Goal: Transaction & Acquisition: Purchase product/service

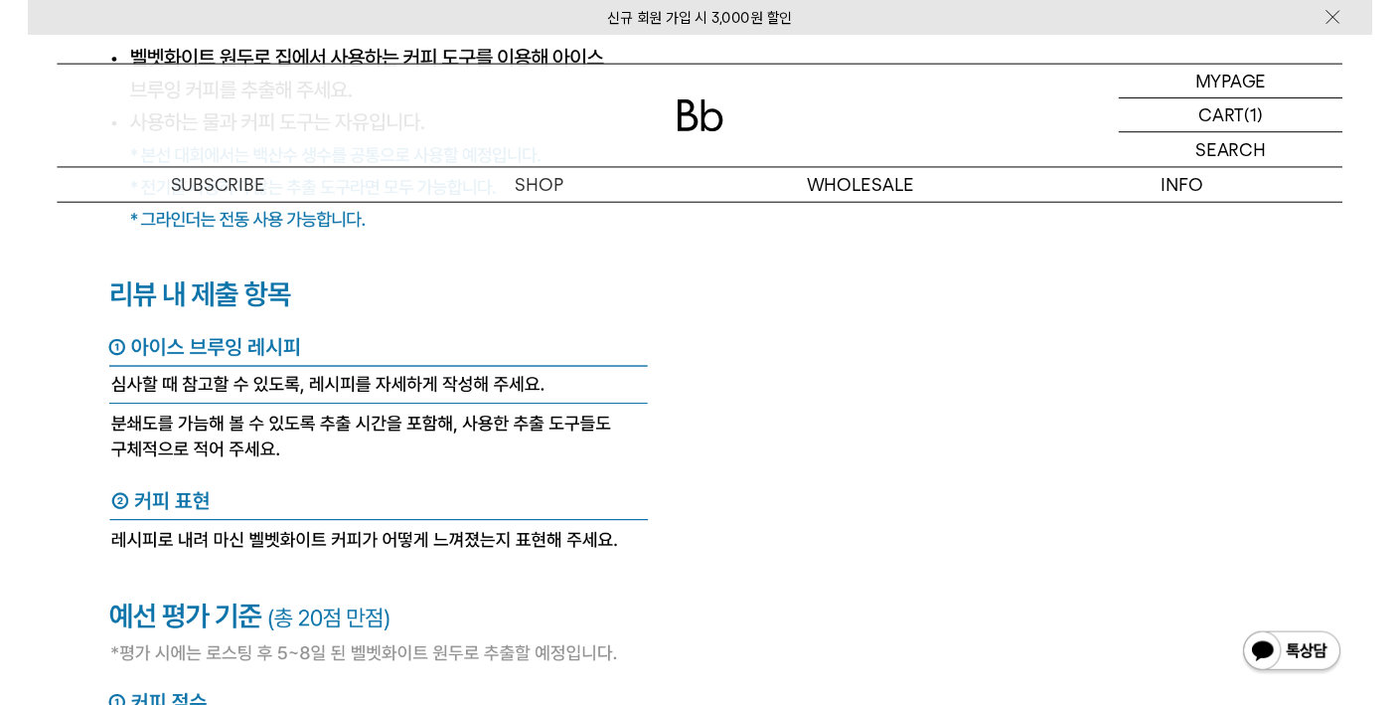
scroll to position [7654, 0]
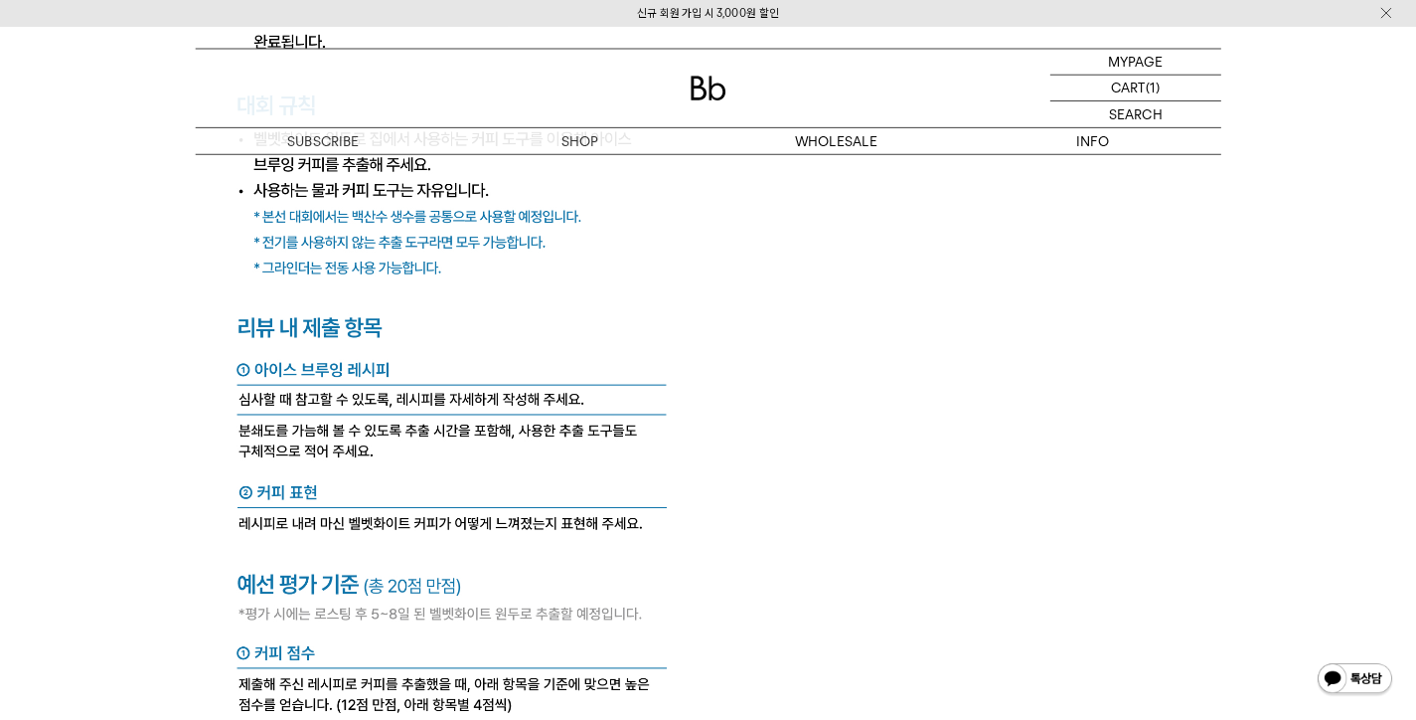
scroll to position [7637, 0]
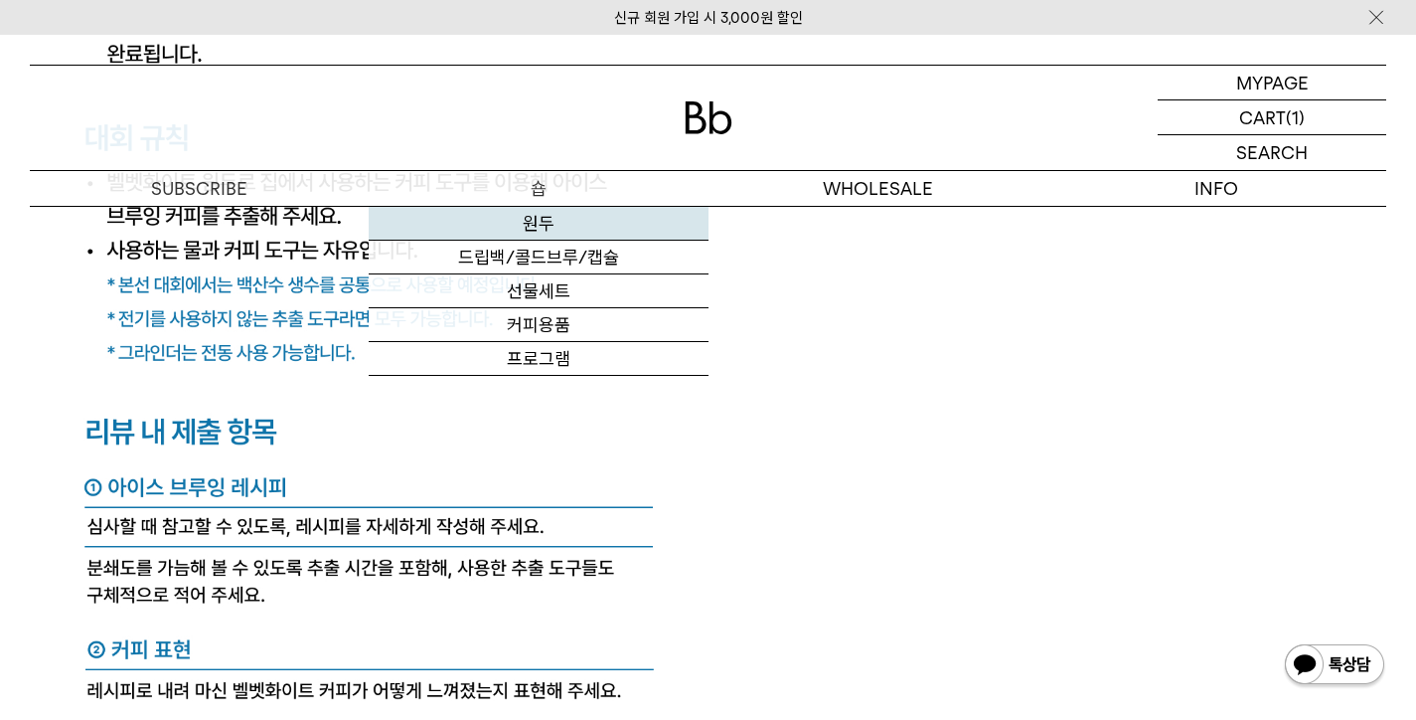
click at [532, 222] on link "원두" at bounding box center [538, 224] width 339 height 34
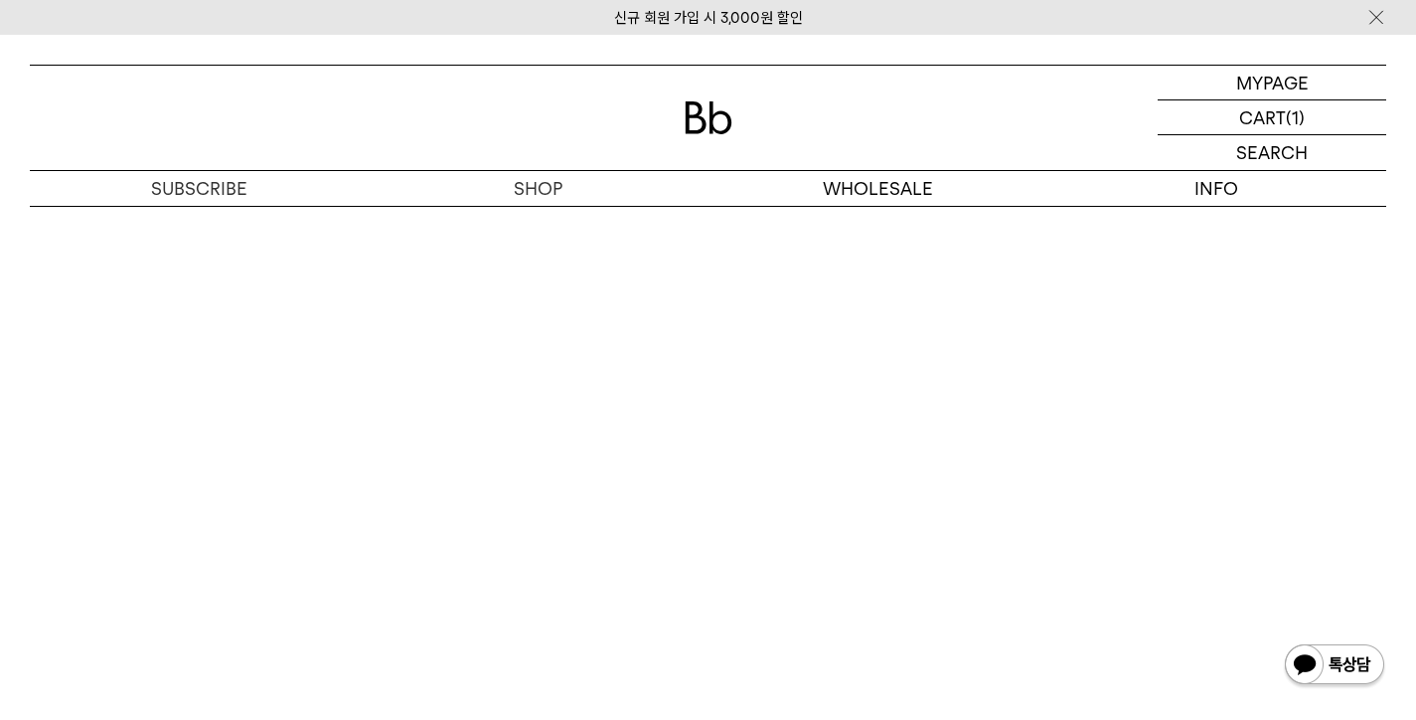
scroll to position [11783, 0]
click at [650, 80] on div at bounding box center [708, 118] width 1357 height 104
click at [530, 188] on p "숍" at bounding box center [538, 188] width 339 height 35
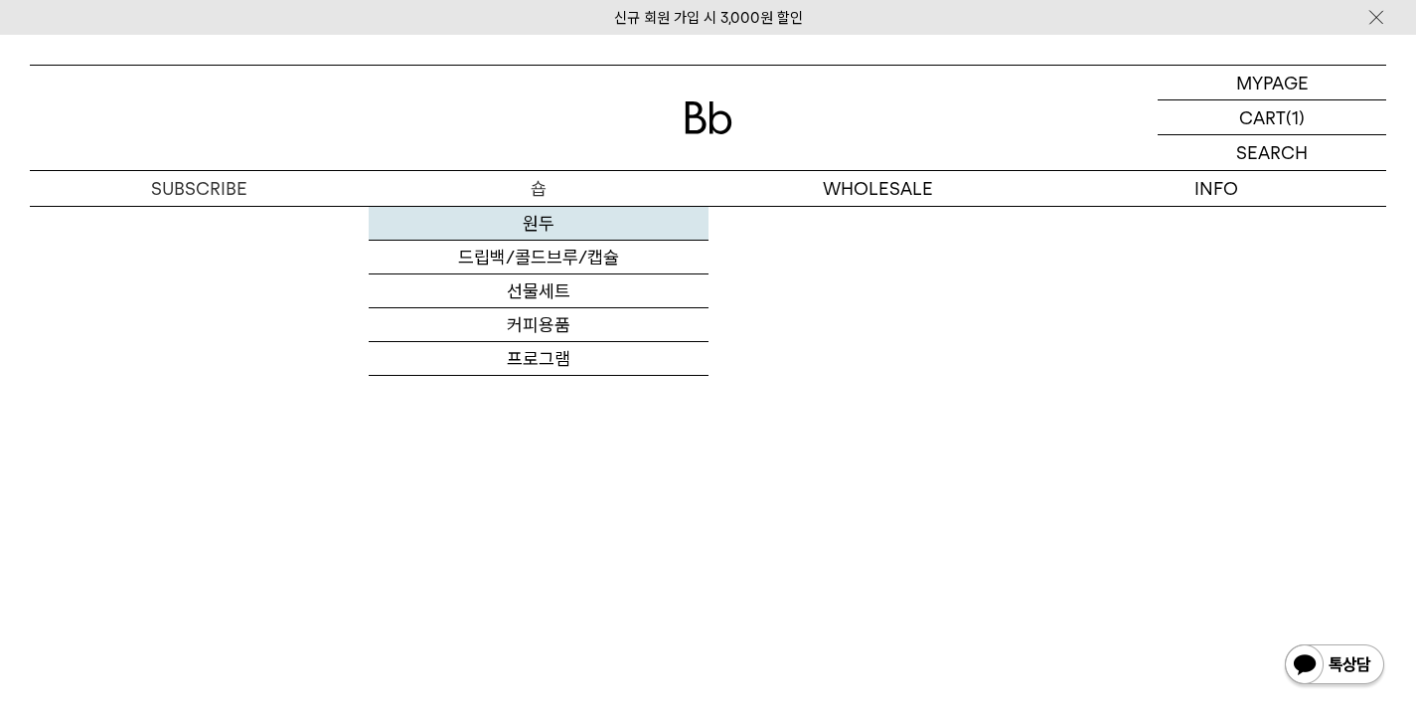
click at [552, 230] on link "원두" at bounding box center [538, 224] width 339 height 34
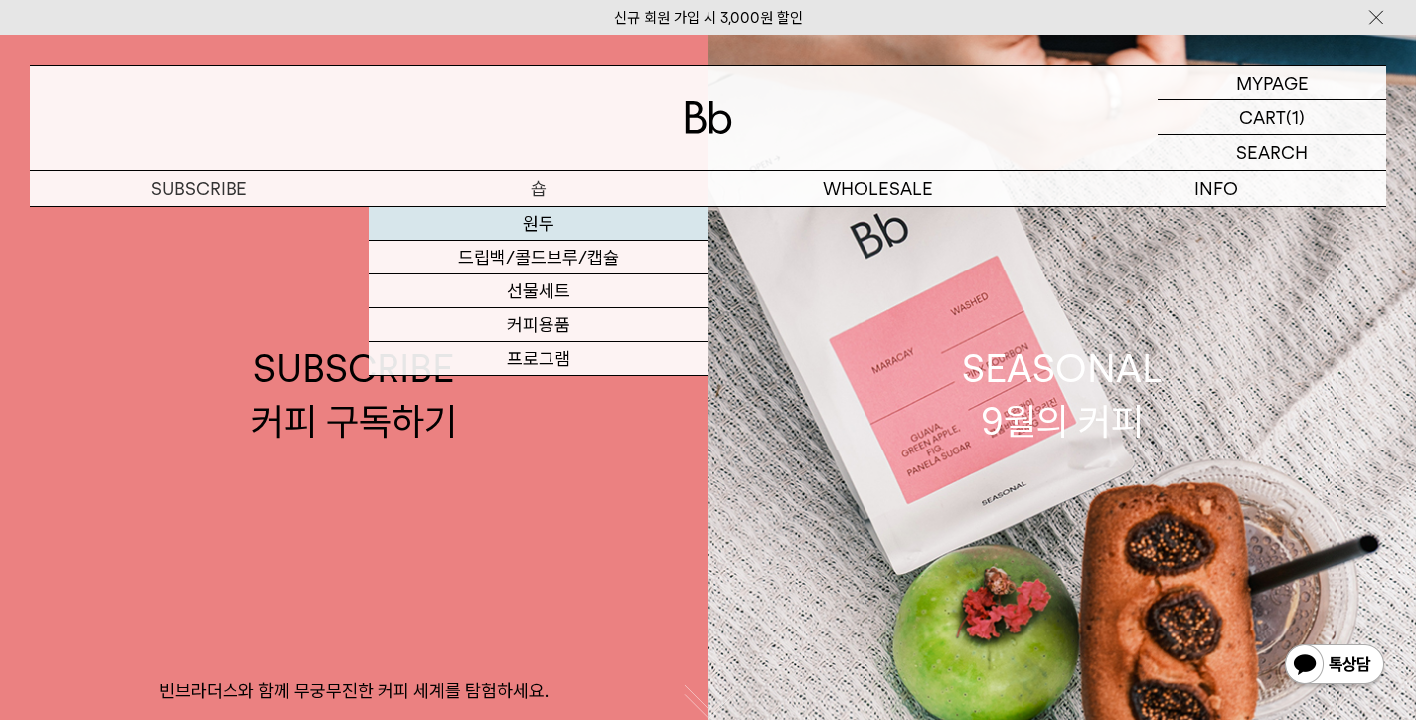
click at [551, 235] on link "원두" at bounding box center [538, 224] width 339 height 34
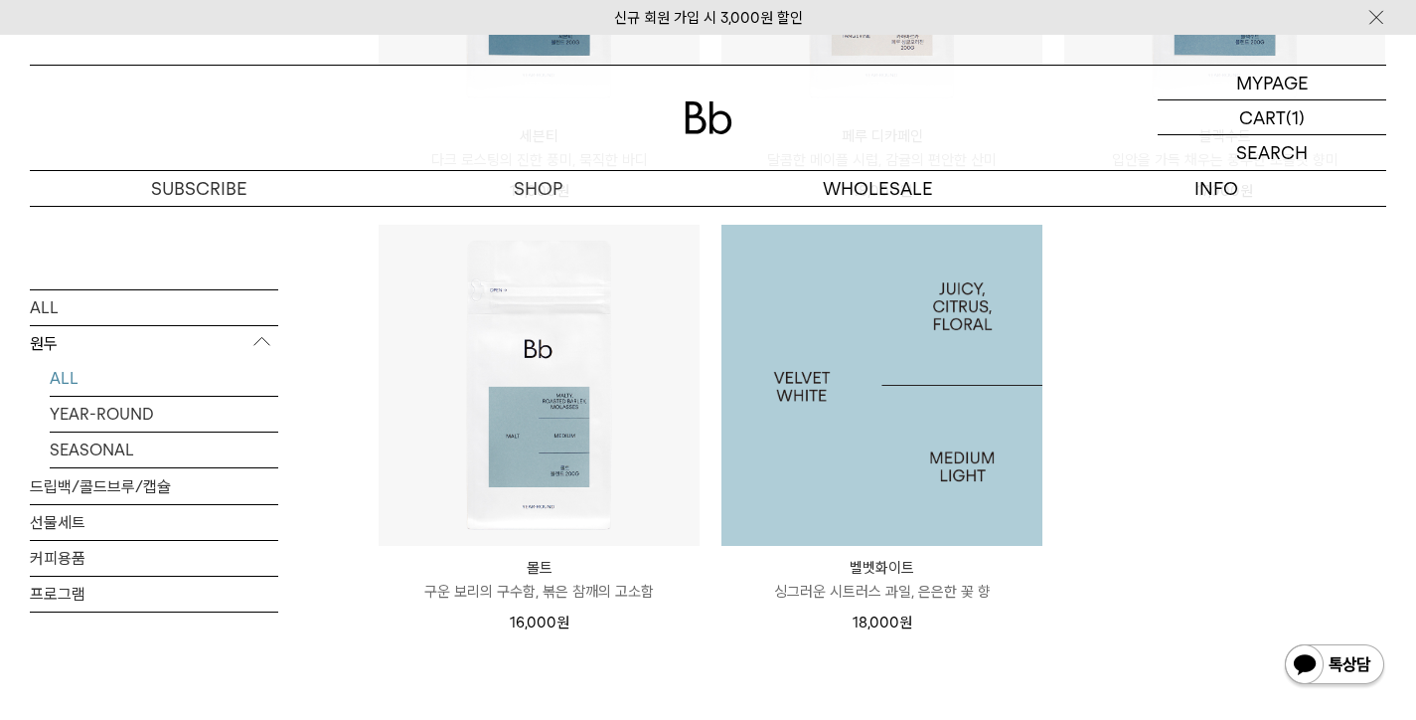
scroll to position [2202, 0]
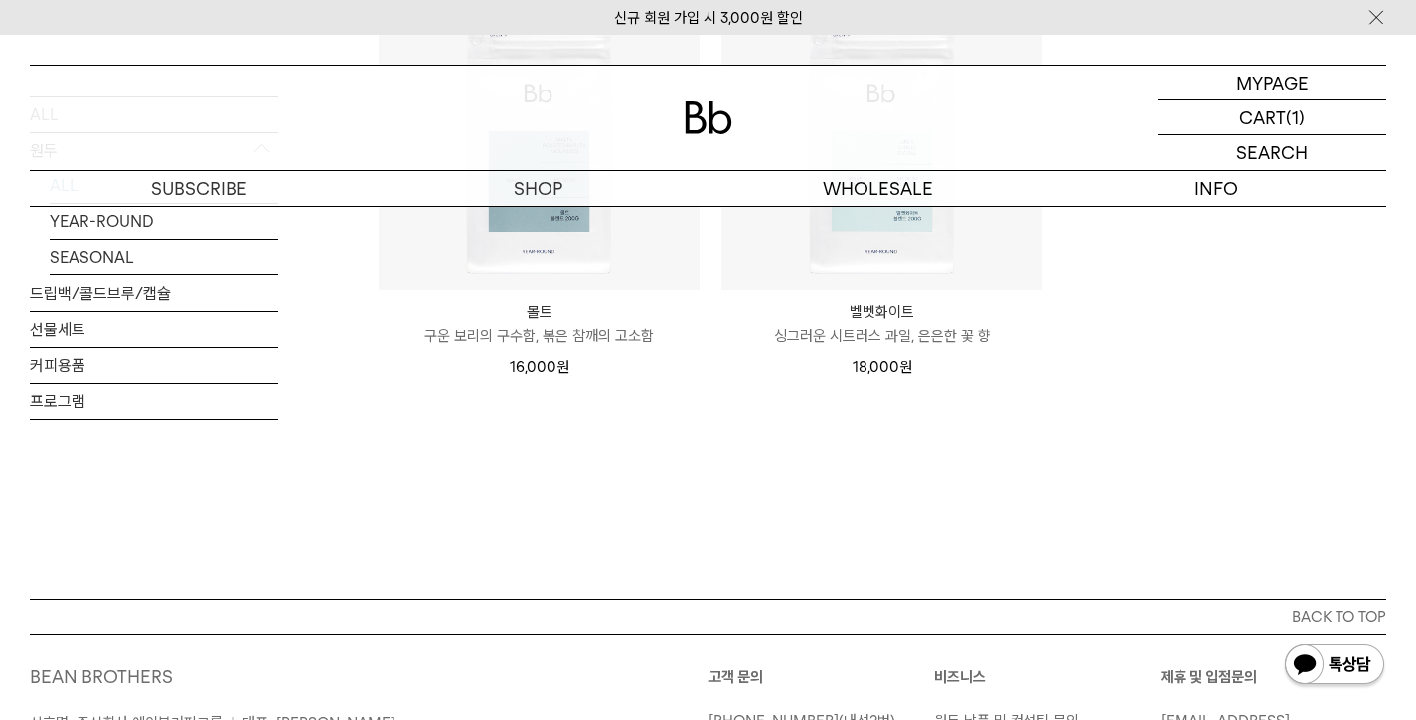
click at [0, 0] on img at bounding box center [0, 0] width 0 height 0
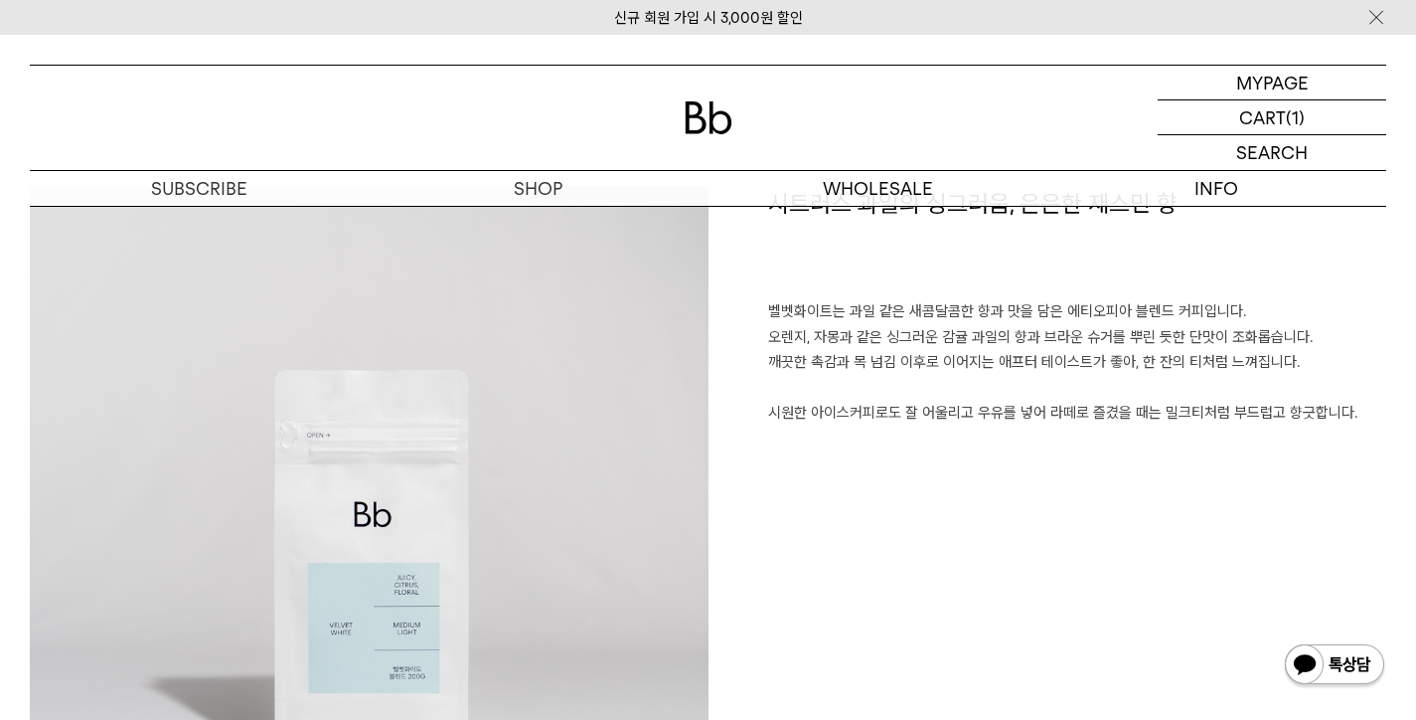
scroll to position [1428, 0]
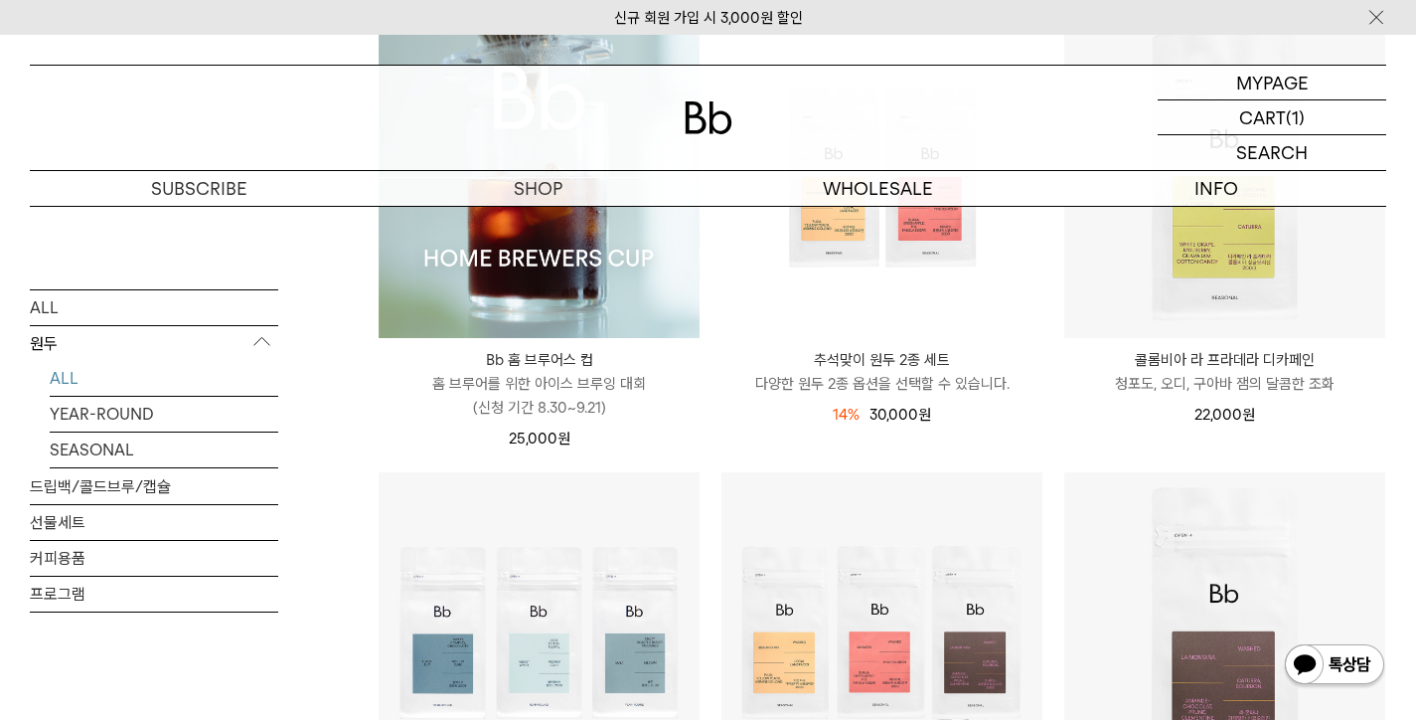
scroll to position [374, 0]
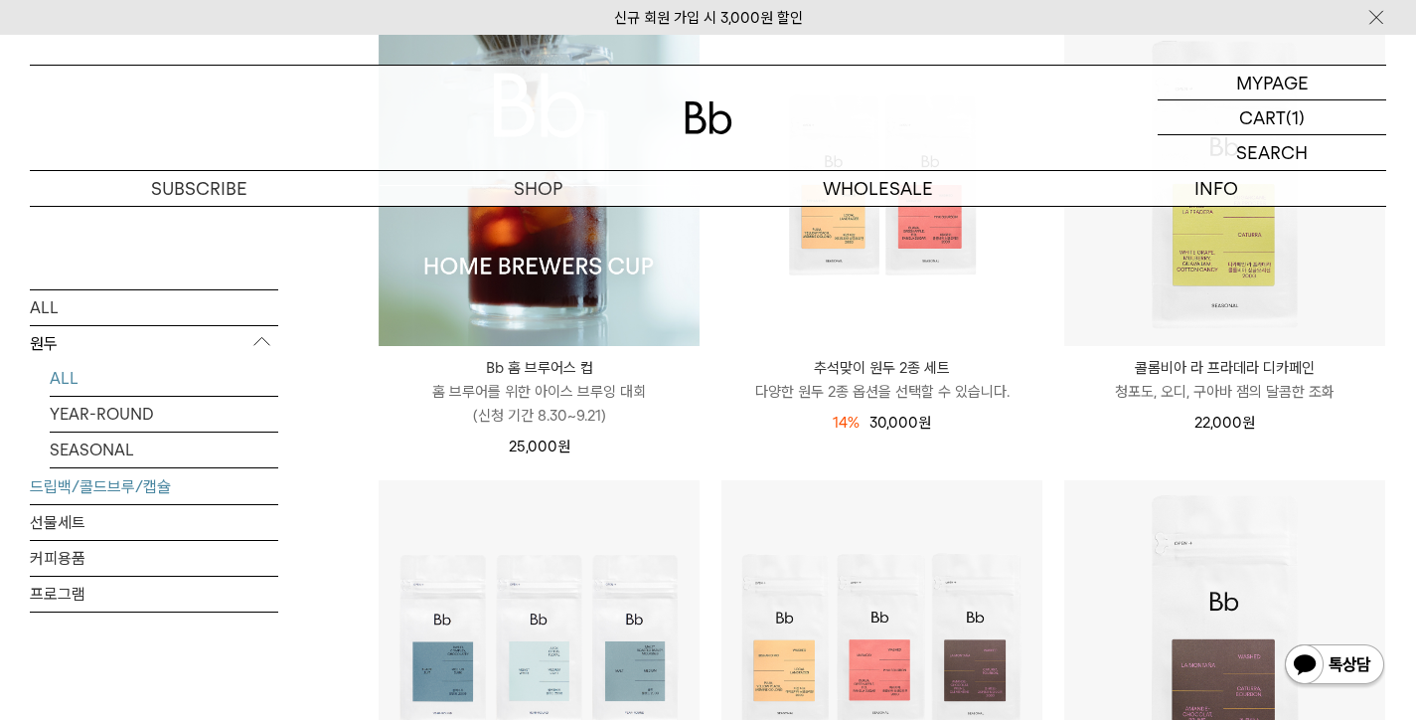
click at [115, 492] on link "드립백/콜드브루/캡슐" at bounding box center [154, 485] width 248 height 35
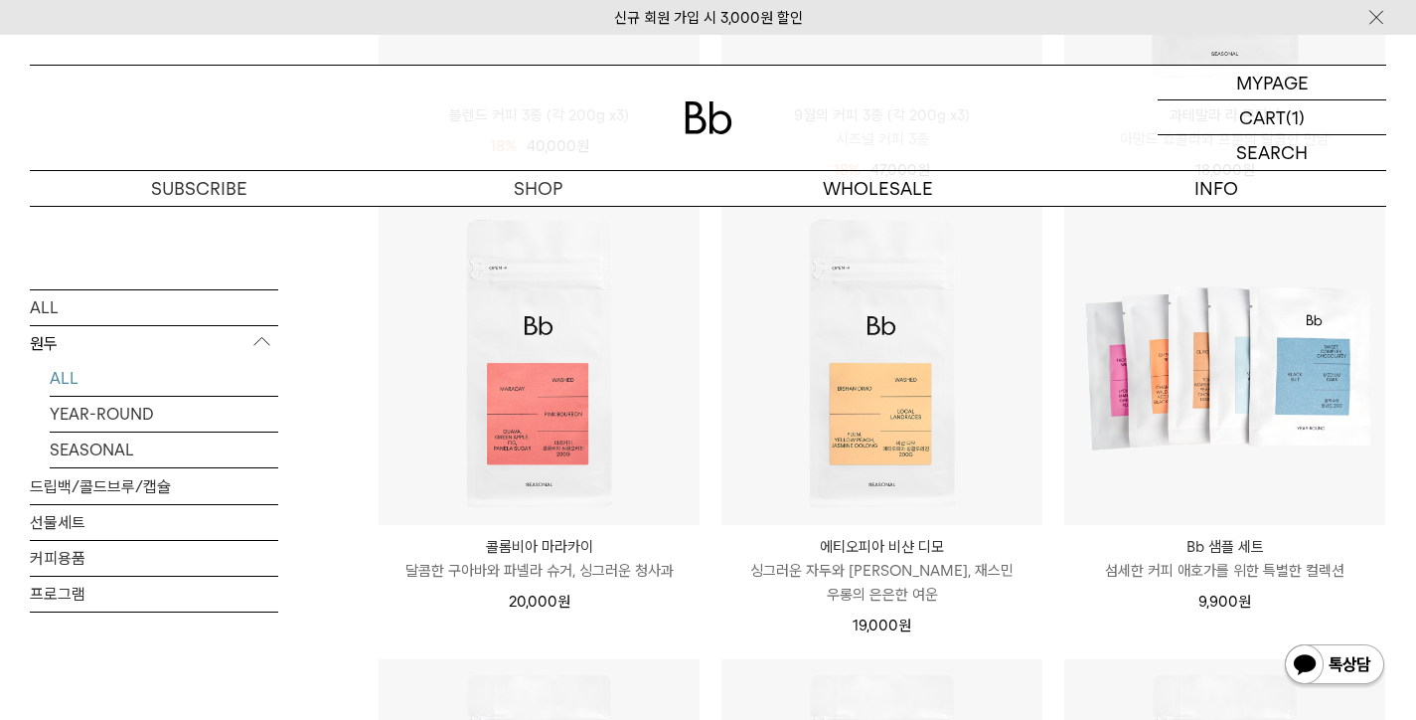
scroll to position [1069, 0]
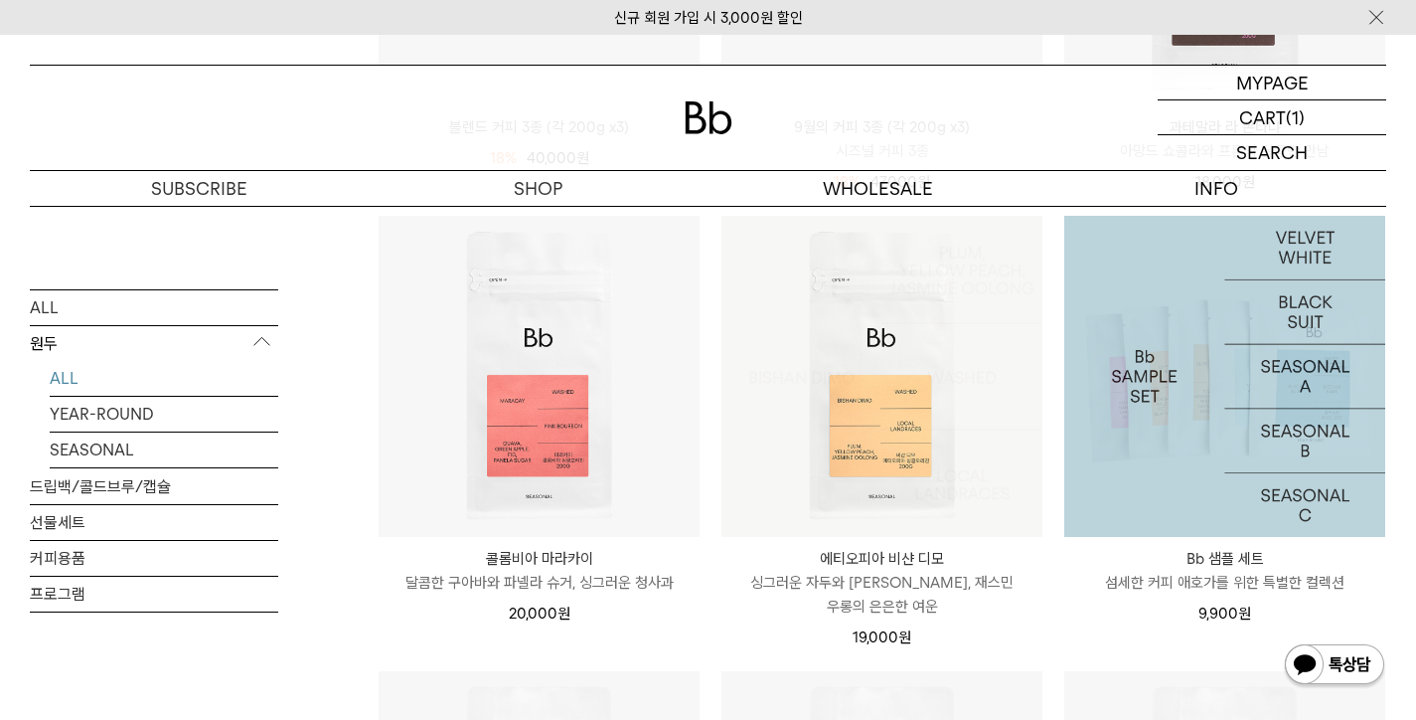
click at [968, 445] on img at bounding box center [882, 376] width 321 height 321
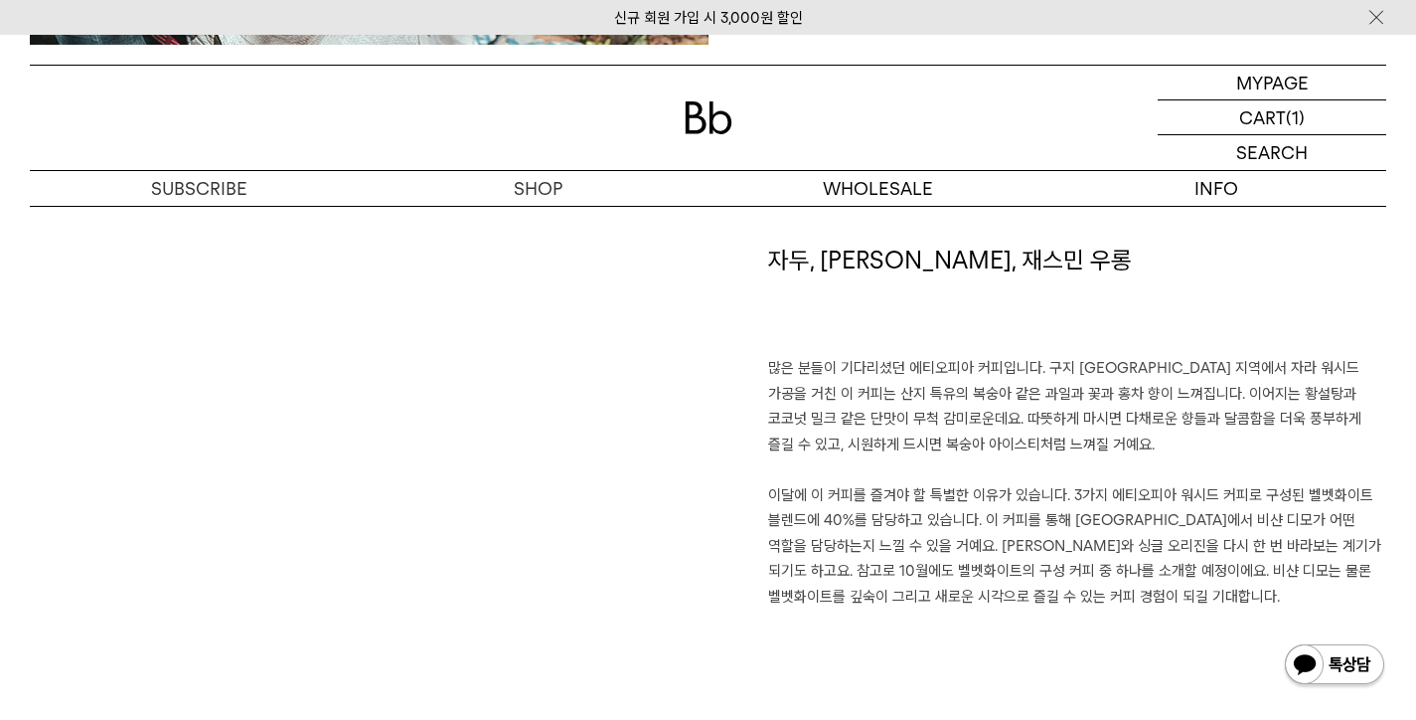
scroll to position [1365, 0]
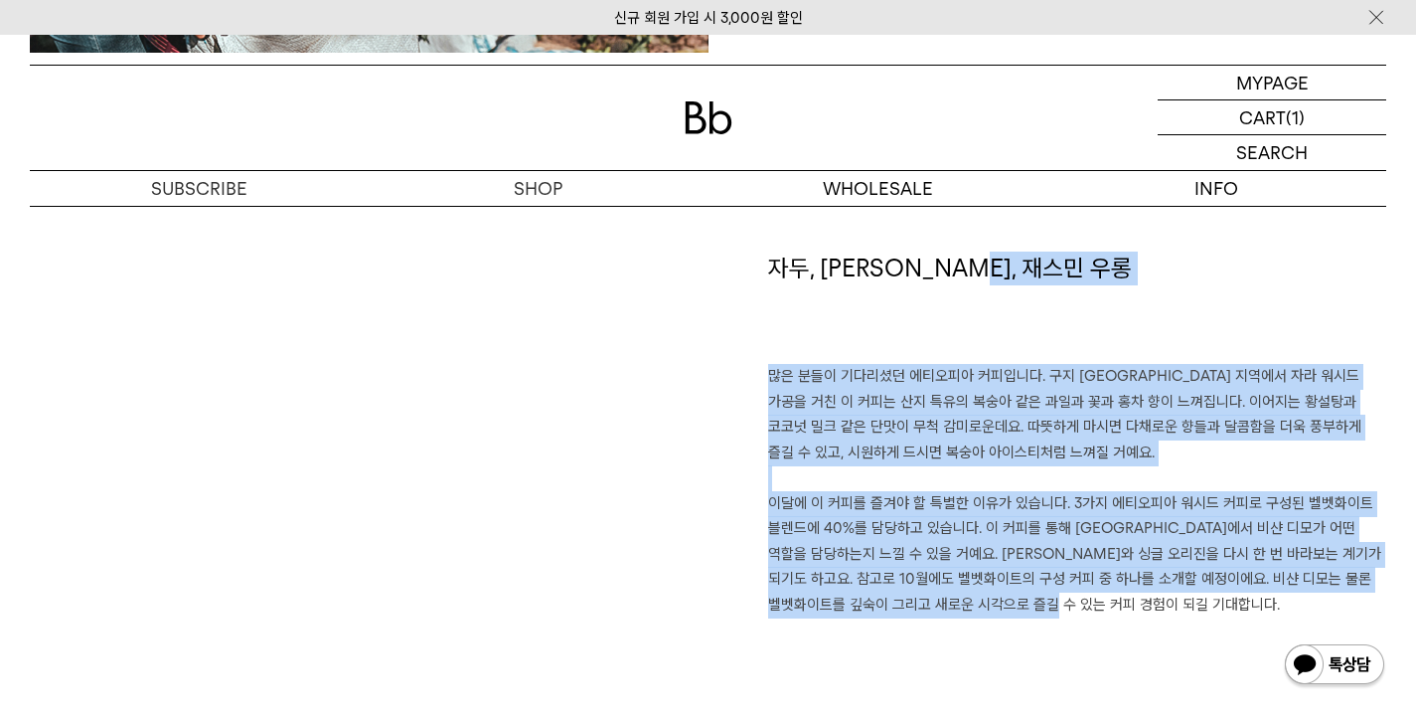
drag, startPoint x: 969, startPoint y: 347, endPoint x: 994, endPoint y: 632, distance: 286.3
click at [994, 632] on div "자두, 황도, 재스민 우롱 많은 분들이 기다리셨던 에티오피아 커피입니다. 구지 샤키소 지역에서 자라 워시드 가공을 거친 이 커피는 산지 특유의…" at bounding box center [1048, 505] width 679 height 509
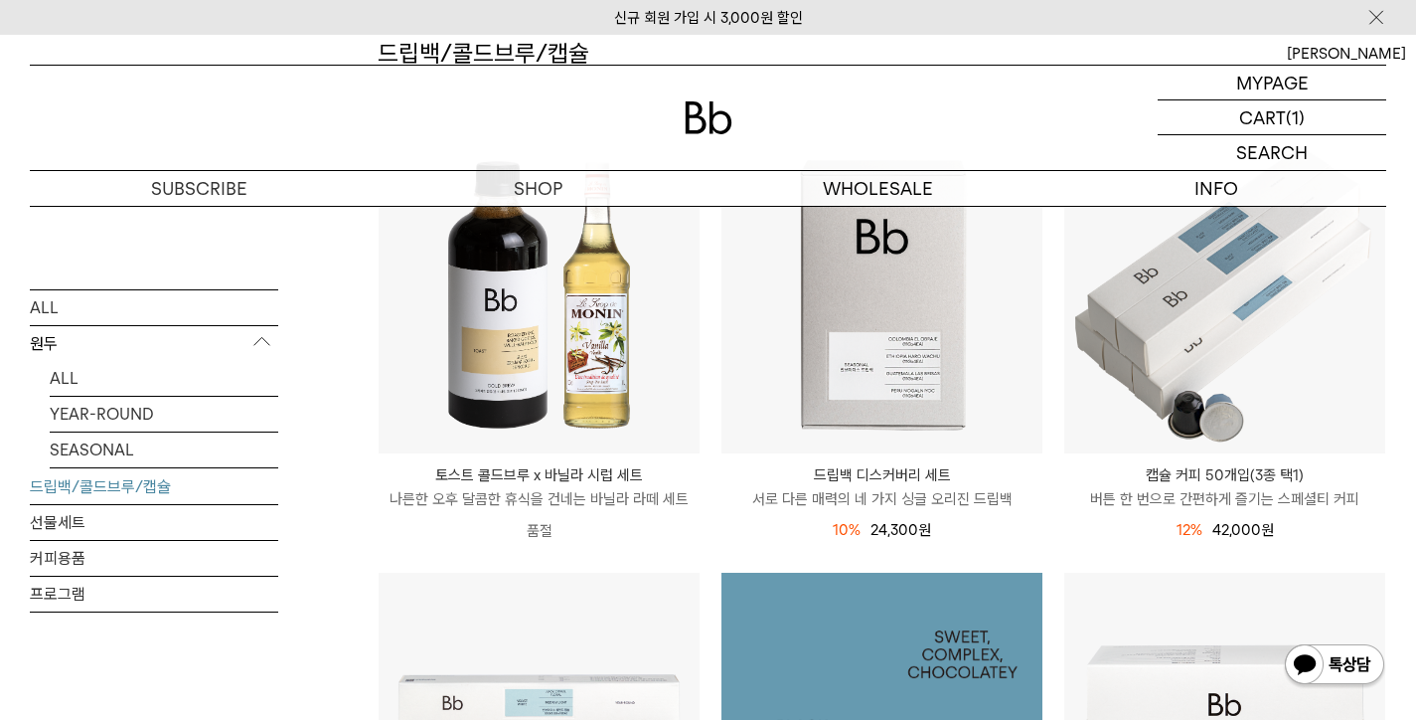
scroll to position [195, 0]
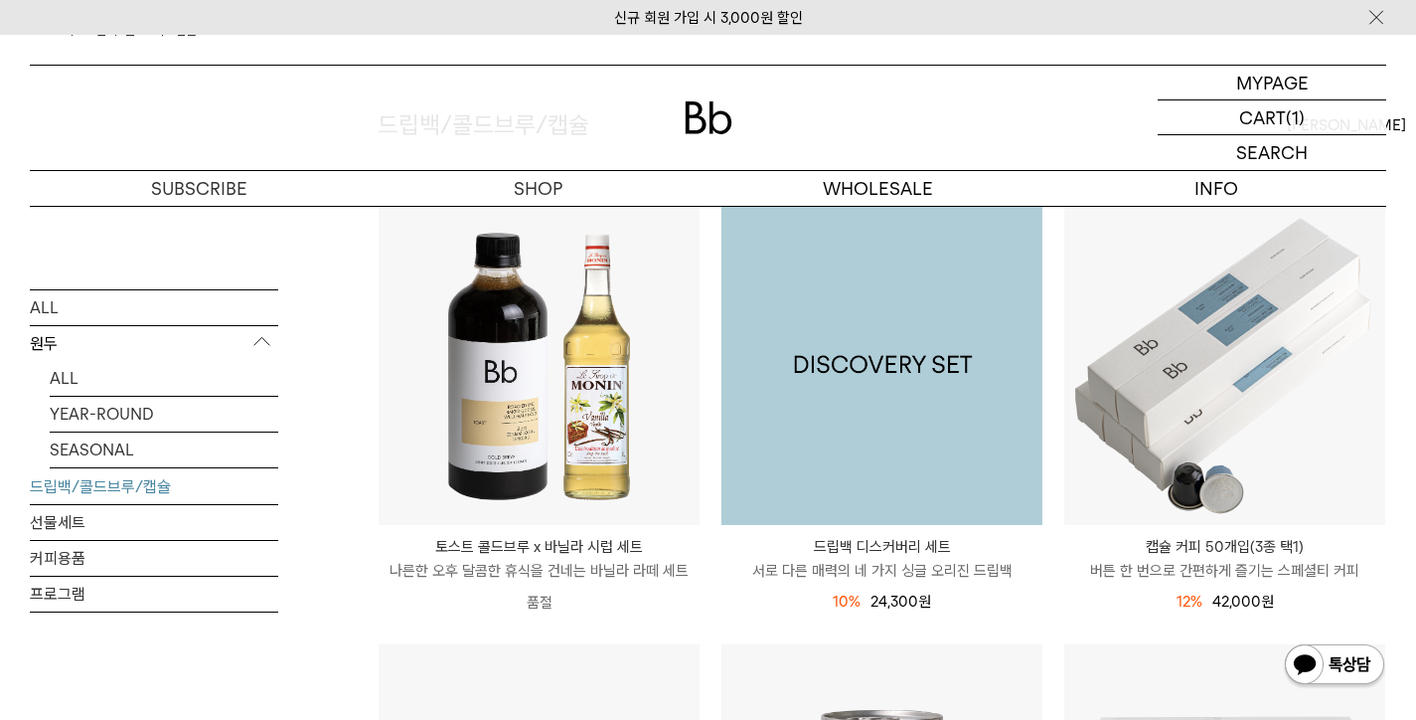
click at [828, 367] on img at bounding box center [882, 364] width 321 height 321
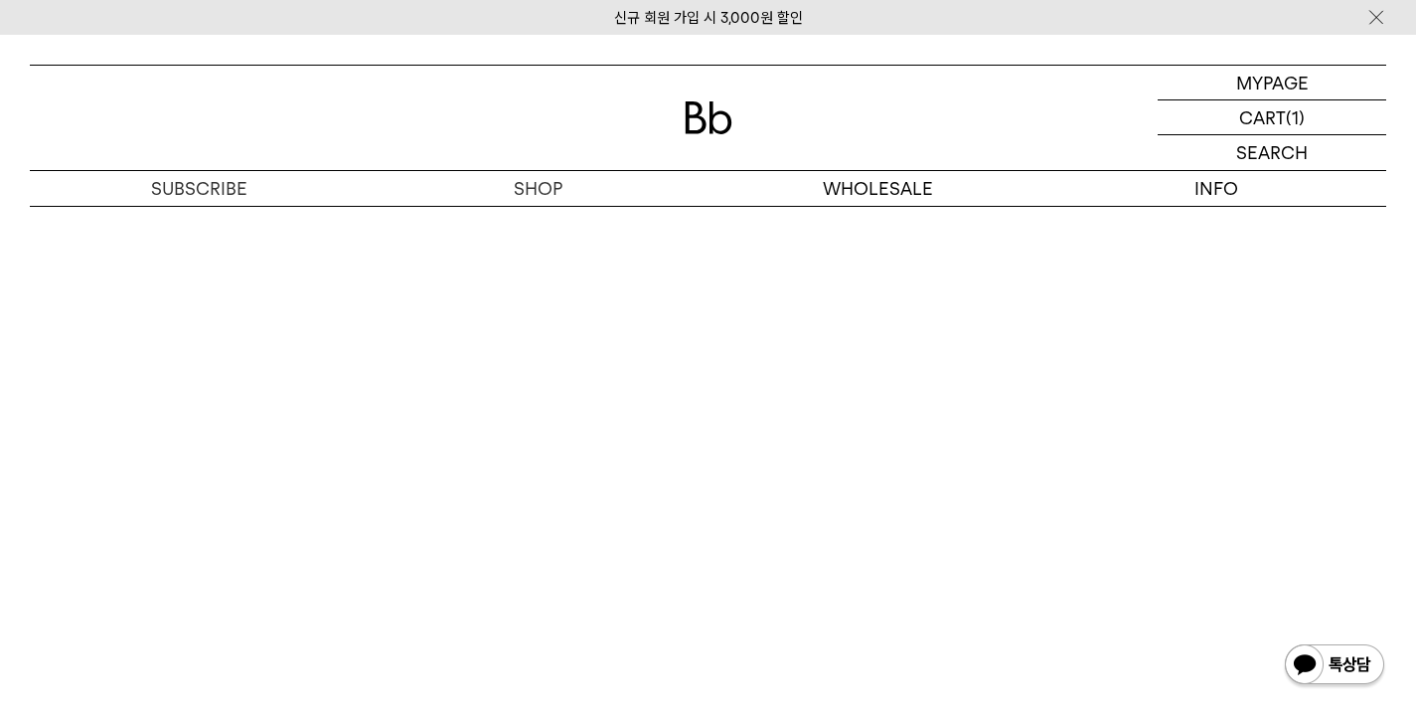
scroll to position [4965, 0]
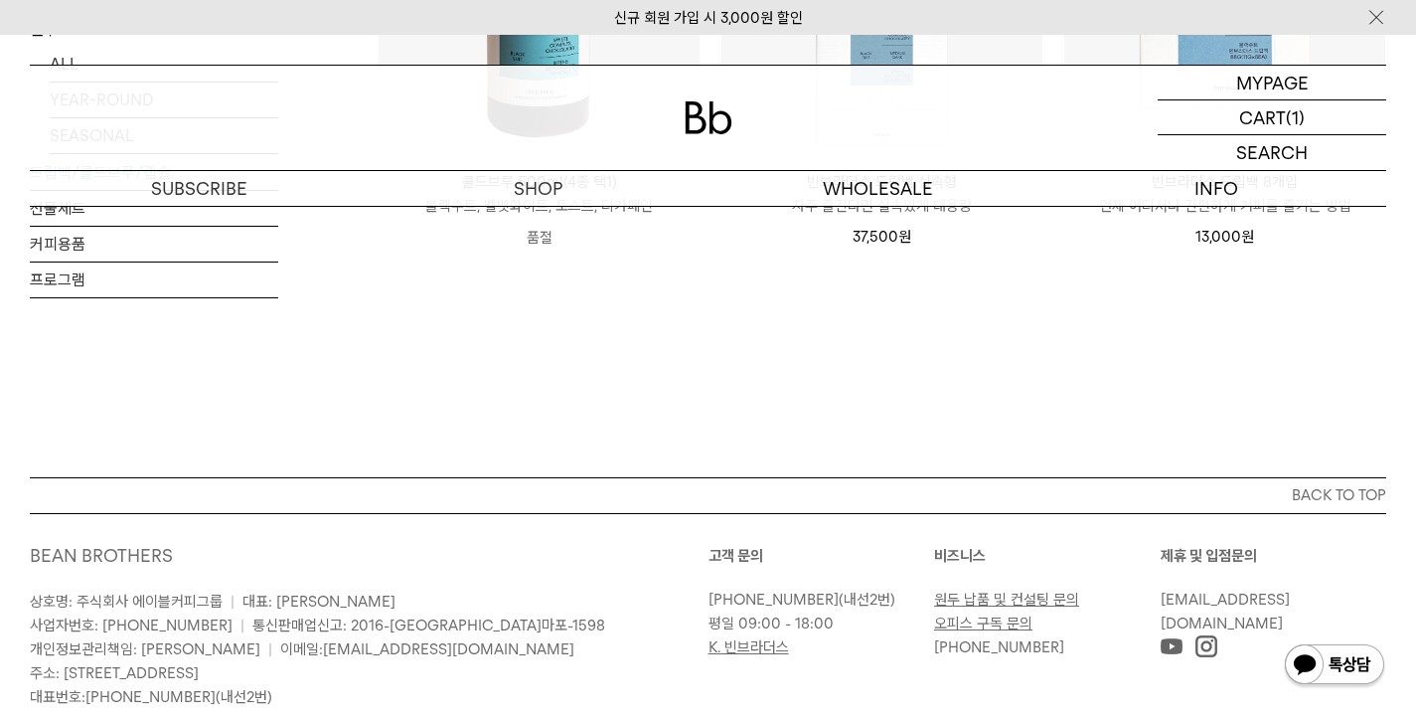
scroll to position [1452, 0]
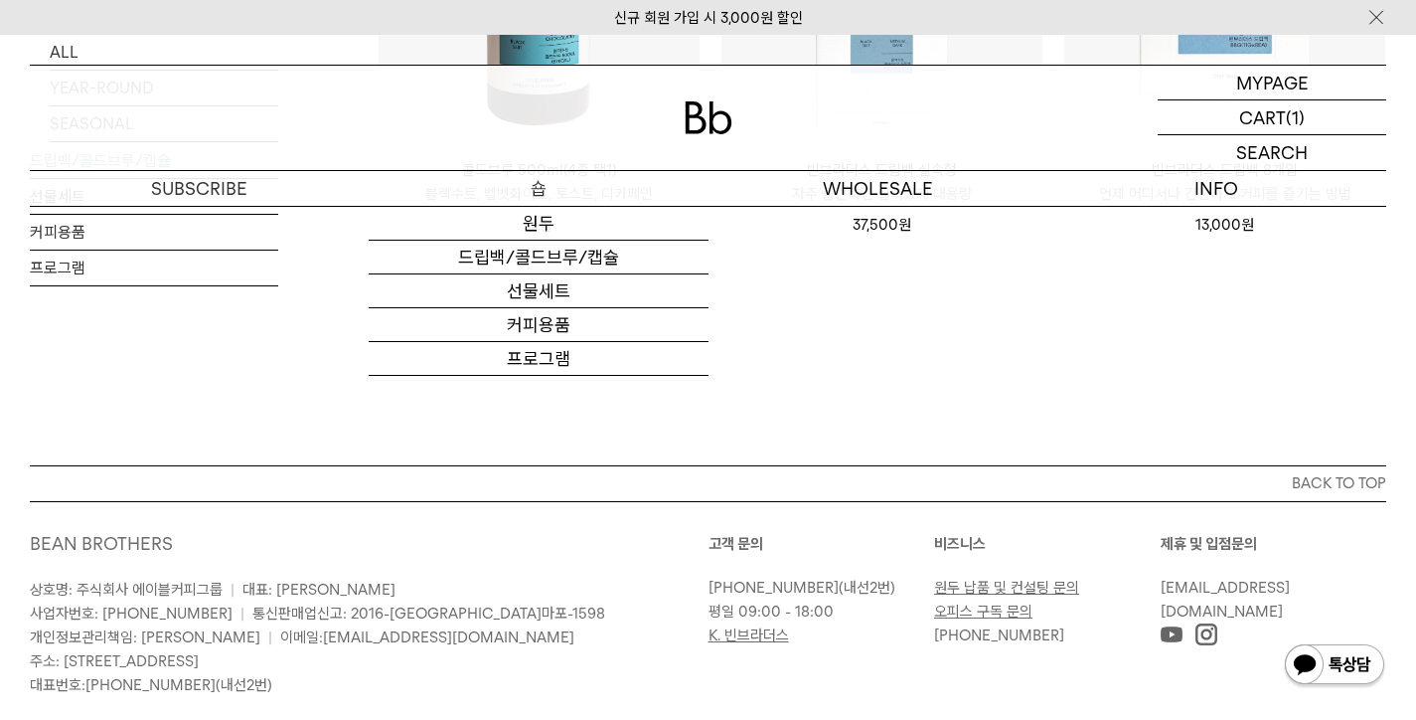
click at [531, 197] on p "숍" at bounding box center [538, 188] width 339 height 35
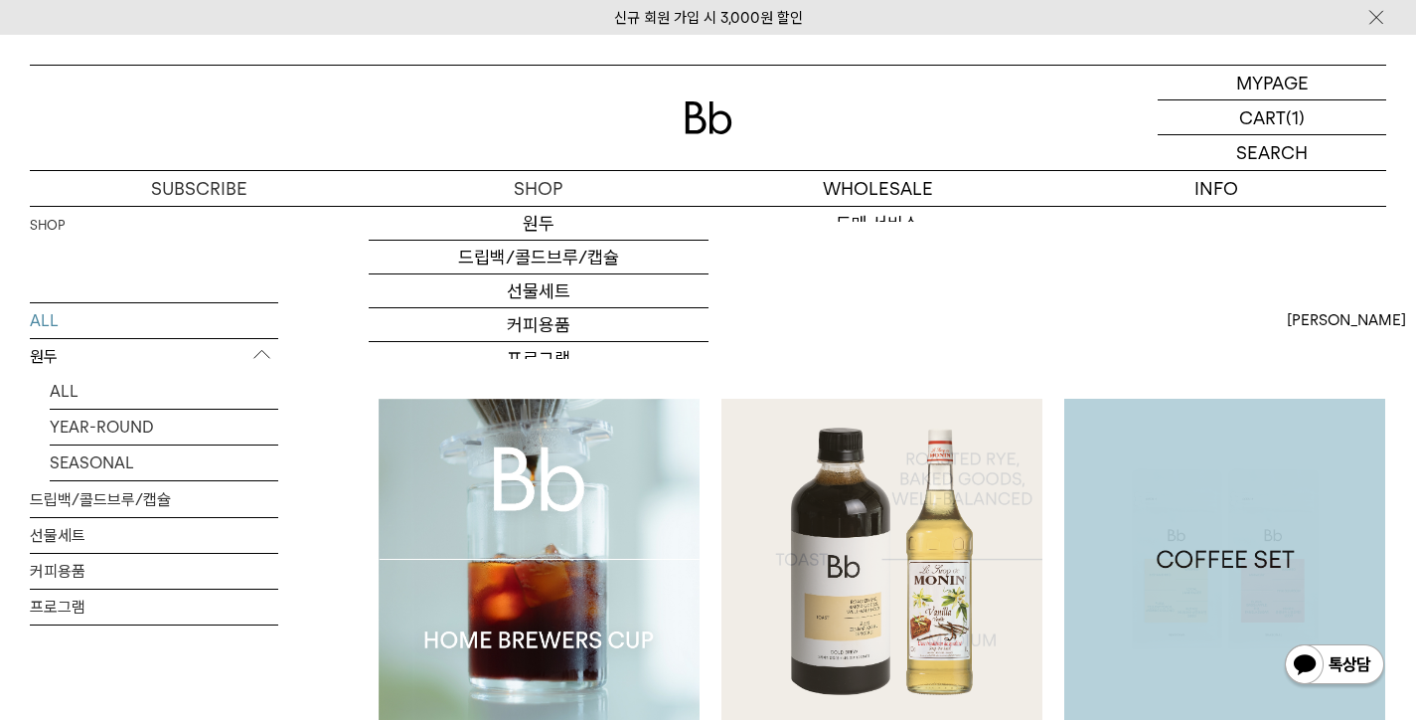
scroll to position [667, 0]
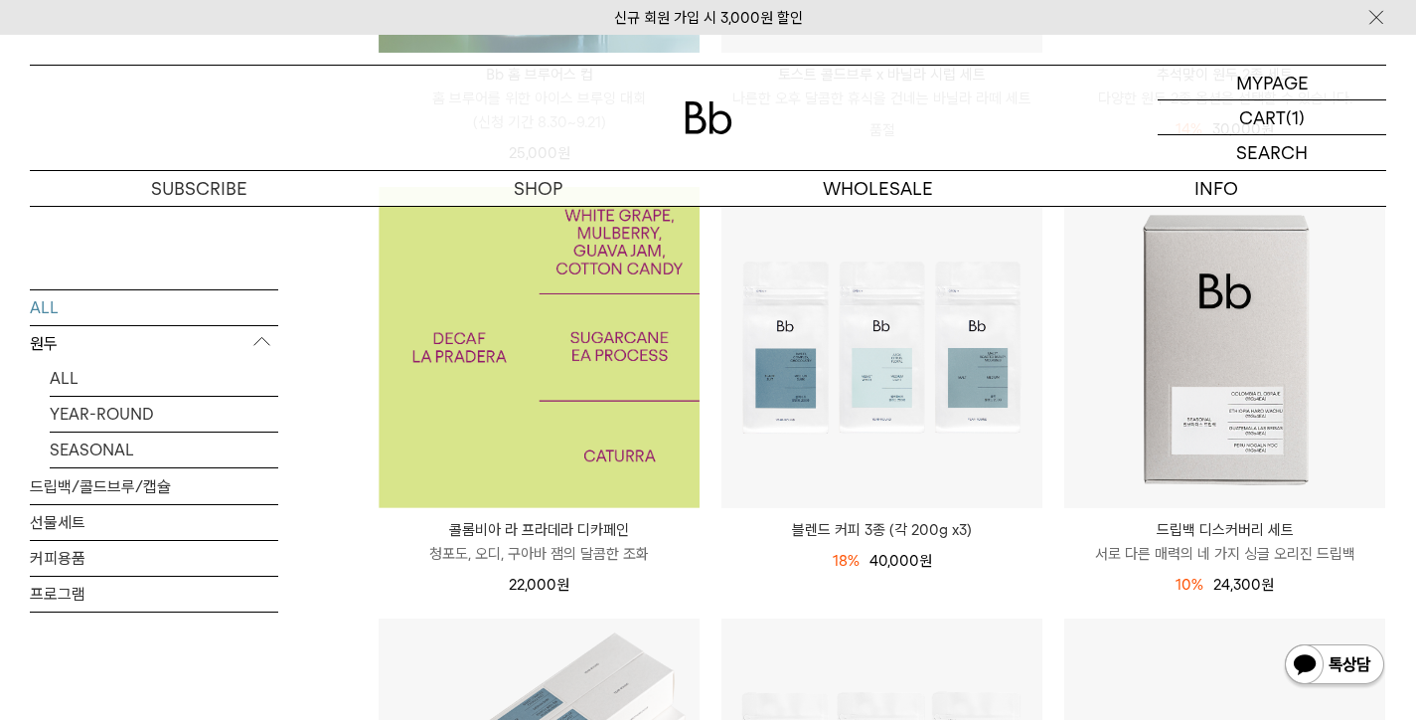
click at [448, 421] on img at bounding box center [539, 347] width 321 height 321
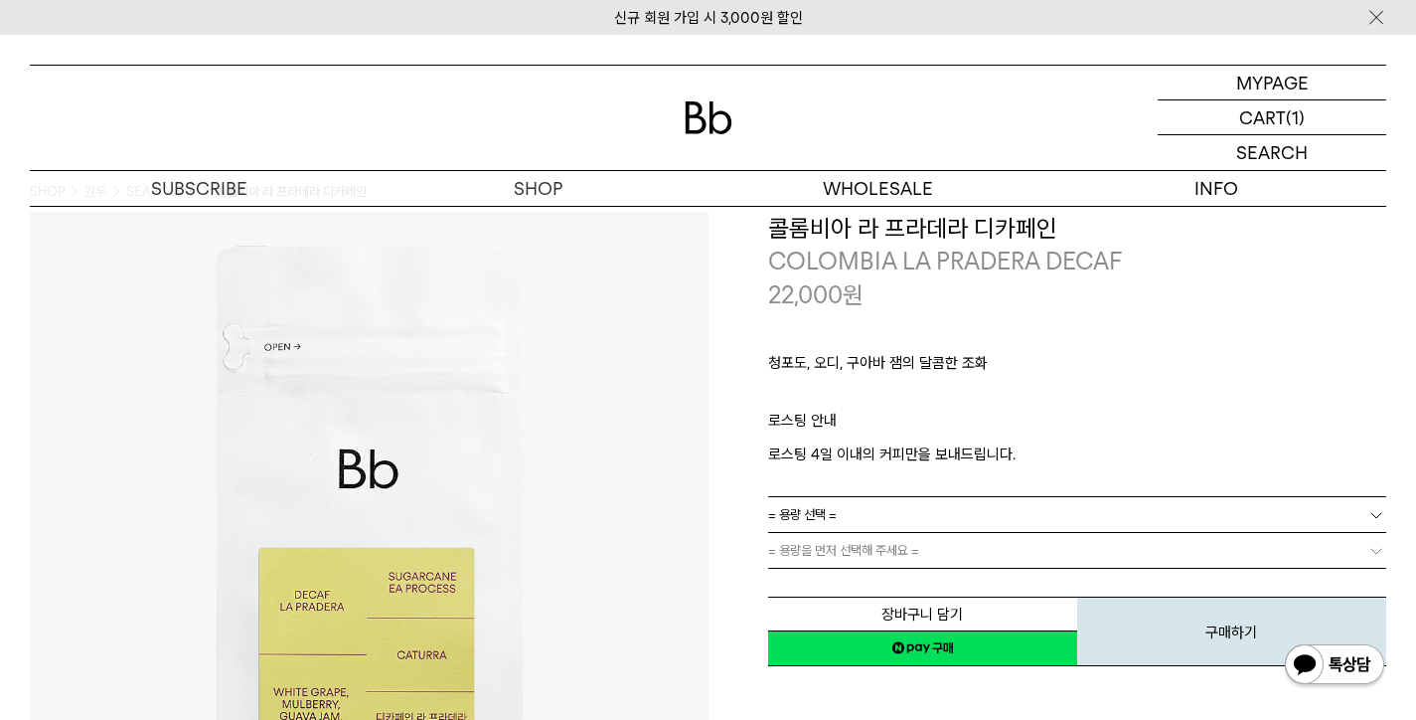
scroll to position [38, 0]
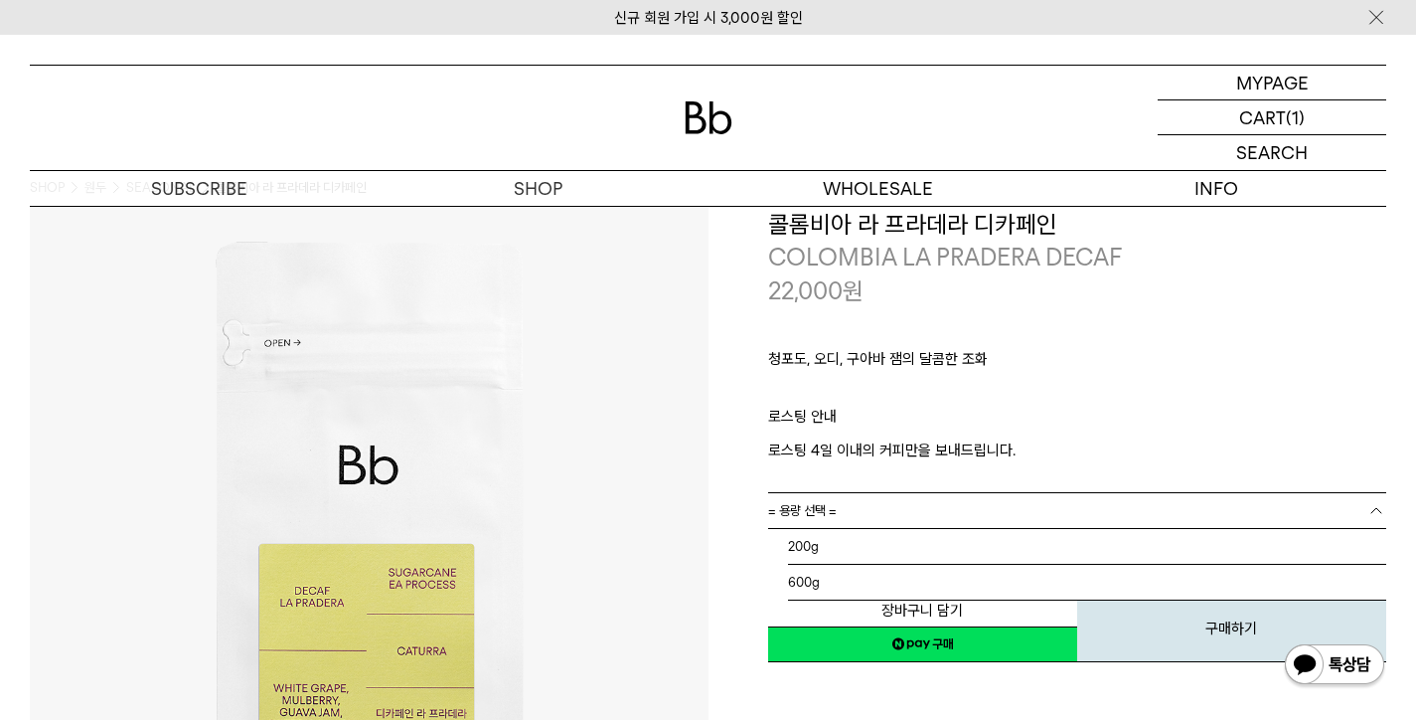
click at [865, 517] on link "= 용량 선택 =" at bounding box center [1077, 510] width 619 height 35
click at [843, 560] on ul "= 용량 선택 = 200g 600g" at bounding box center [1077, 564] width 619 height 73
click at [827, 550] on span "= 용량을 먼저 선택해 주세요 =" at bounding box center [843, 546] width 151 height 35
click at [912, 536] on link "= 분쇄도 선택 =" at bounding box center [1077, 546] width 619 height 35
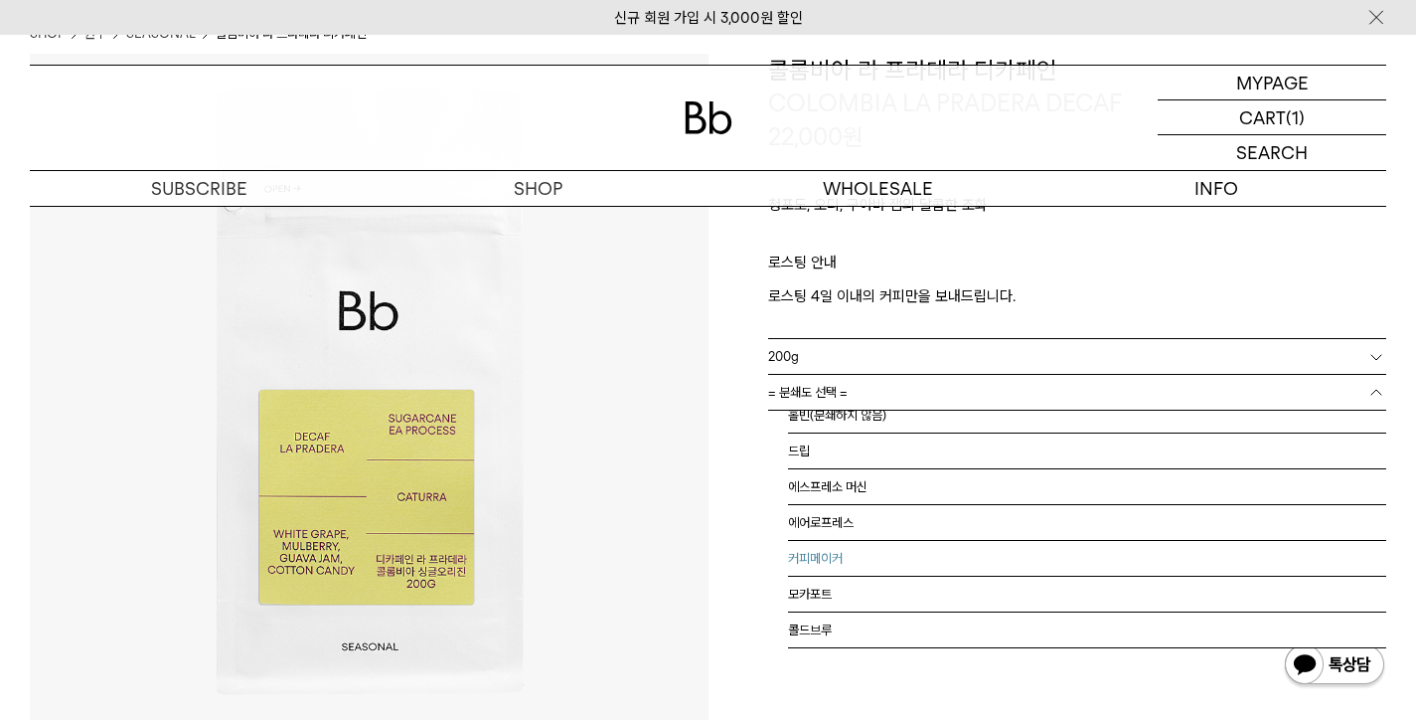
scroll to position [0, 0]
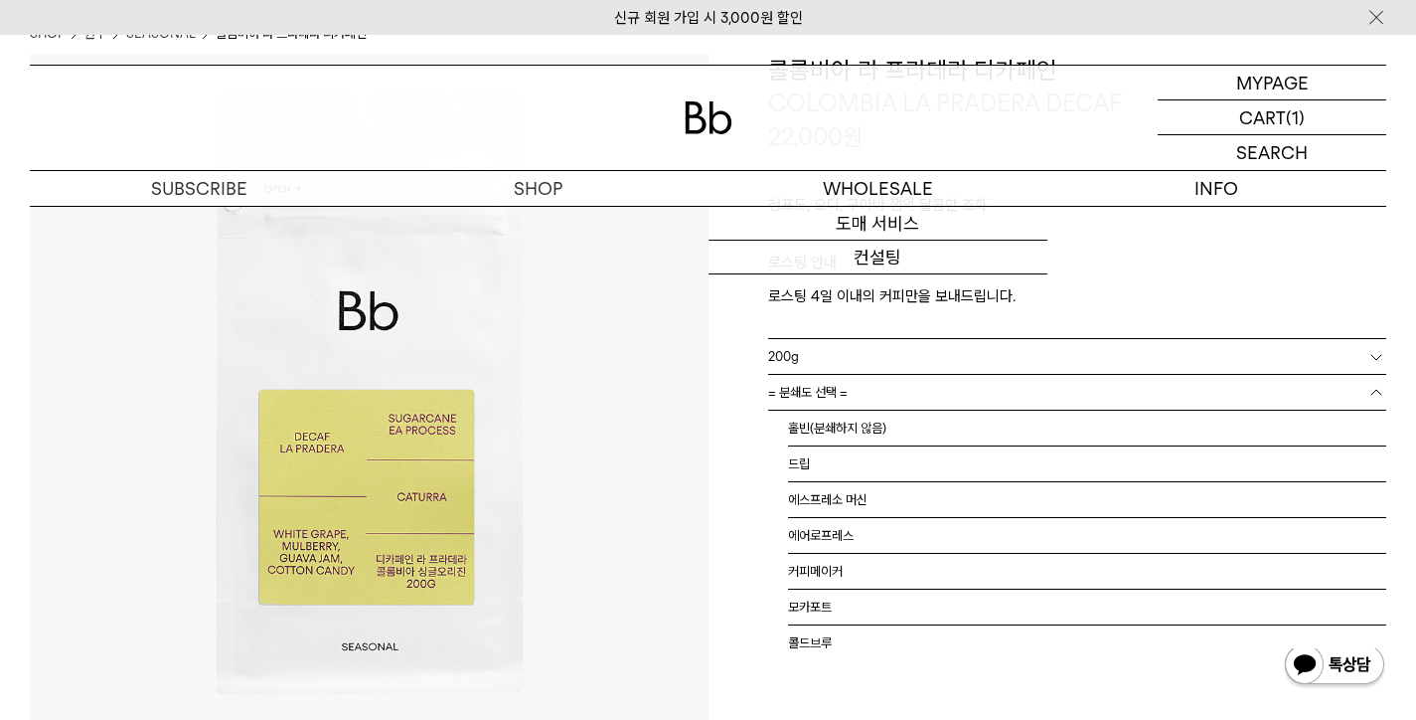
click at [722, 126] on img at bounding box center [709, 117] width 48 height 33
